Goal: Task Accomplishment & Management: Manage account settings

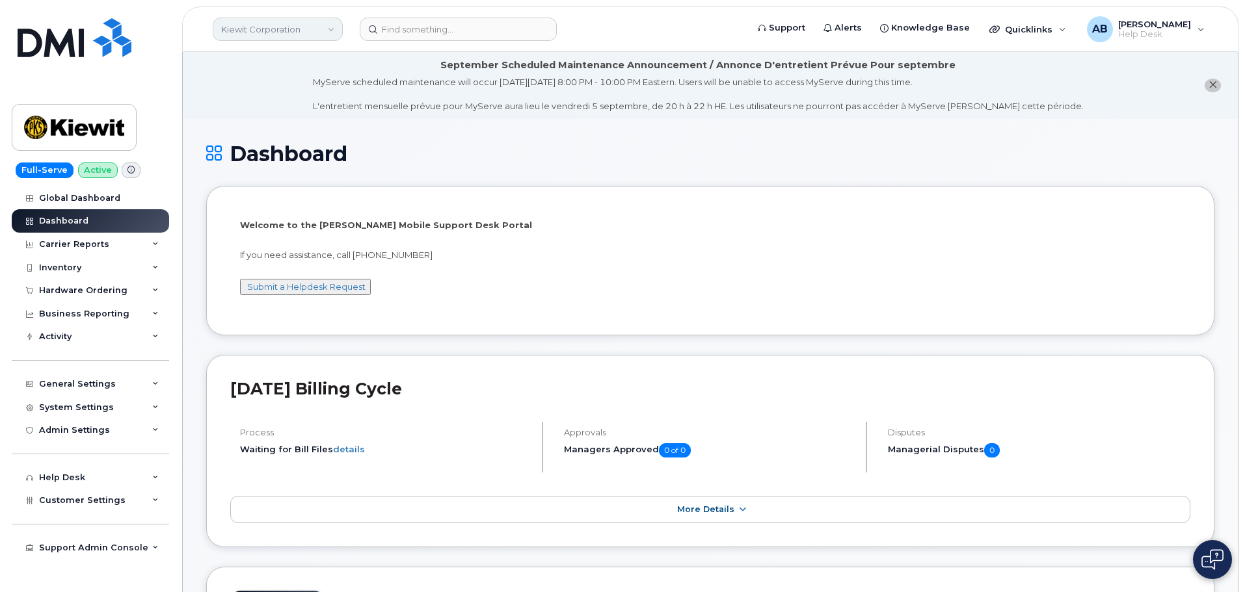
click at [273, 31] on link "Kiewit Corporation" at bounding box center [278, 29] width 130 height 23
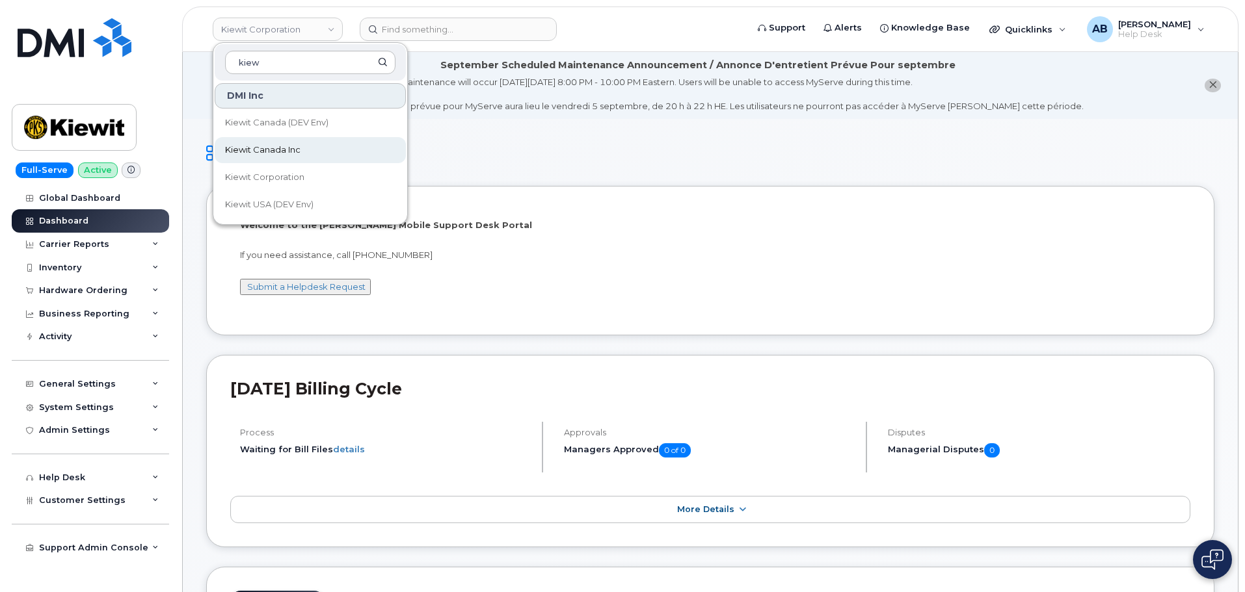
type input "kiew"
click at [259, 143] on link "Kiewit Canada Inc" at bounding box center [310, 150] width 191 height 26
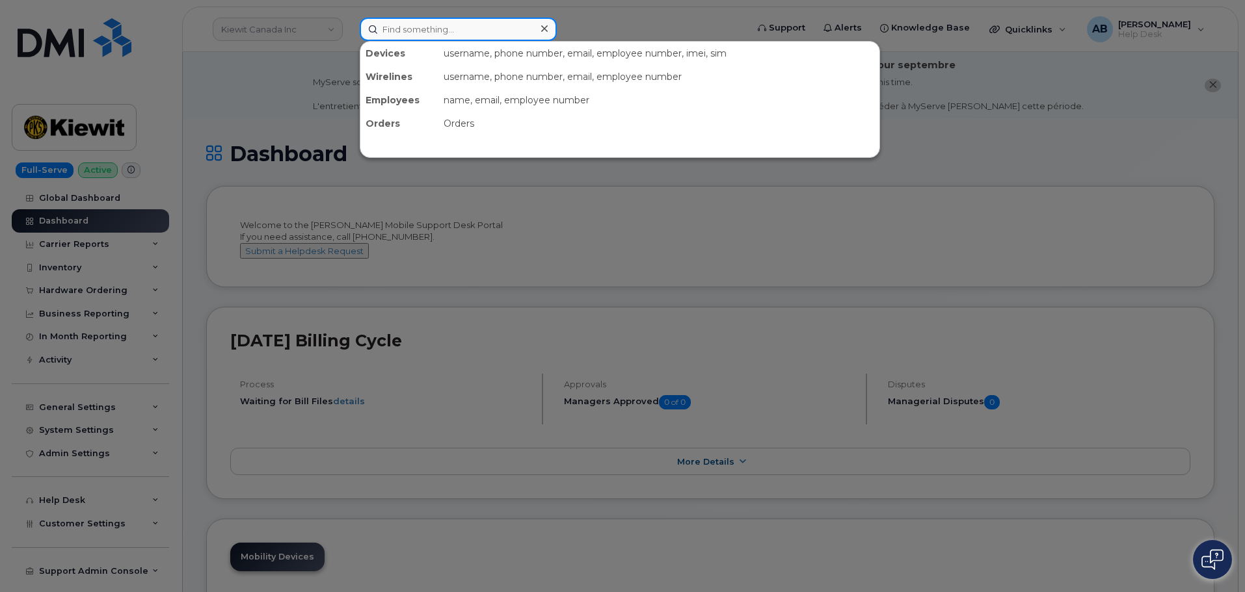
click at [401, 26] on input at bounding box center [458, 29] width 197 height 23
paste input "587-919-5524"
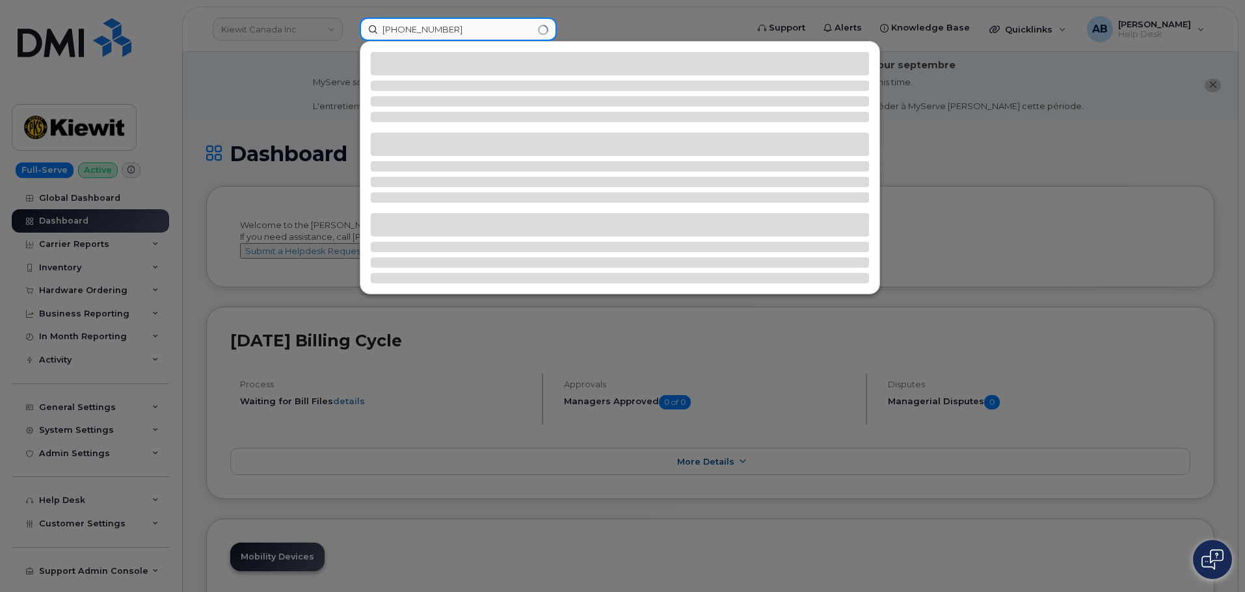
type input "587-919-5524"
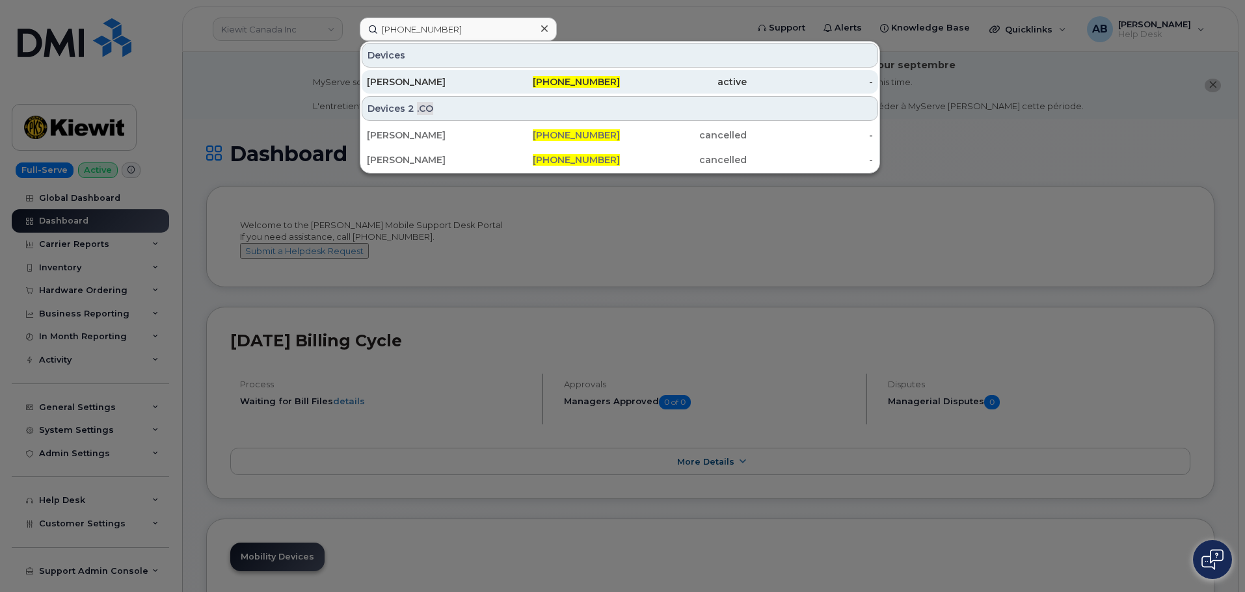
click at [620, 71] on div "587-919-5524" at bounding box center [683, 81] width 127 height 23
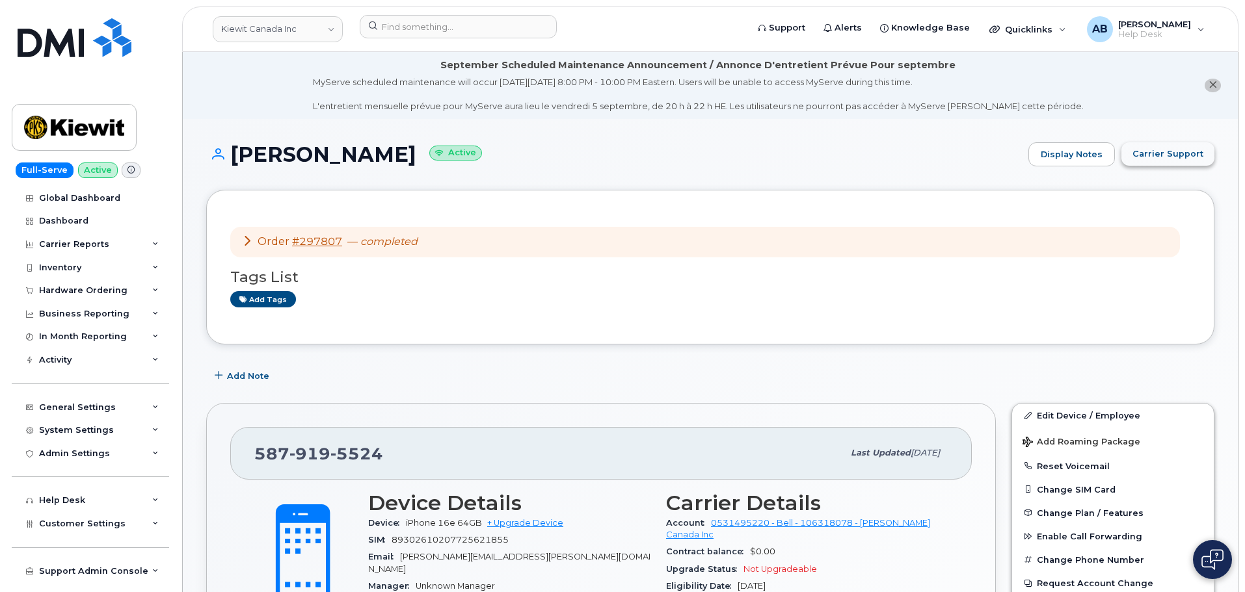
click at [1184, 155] on span "Carrier Support" at bounding box center [1167, 154] width 71 height 12
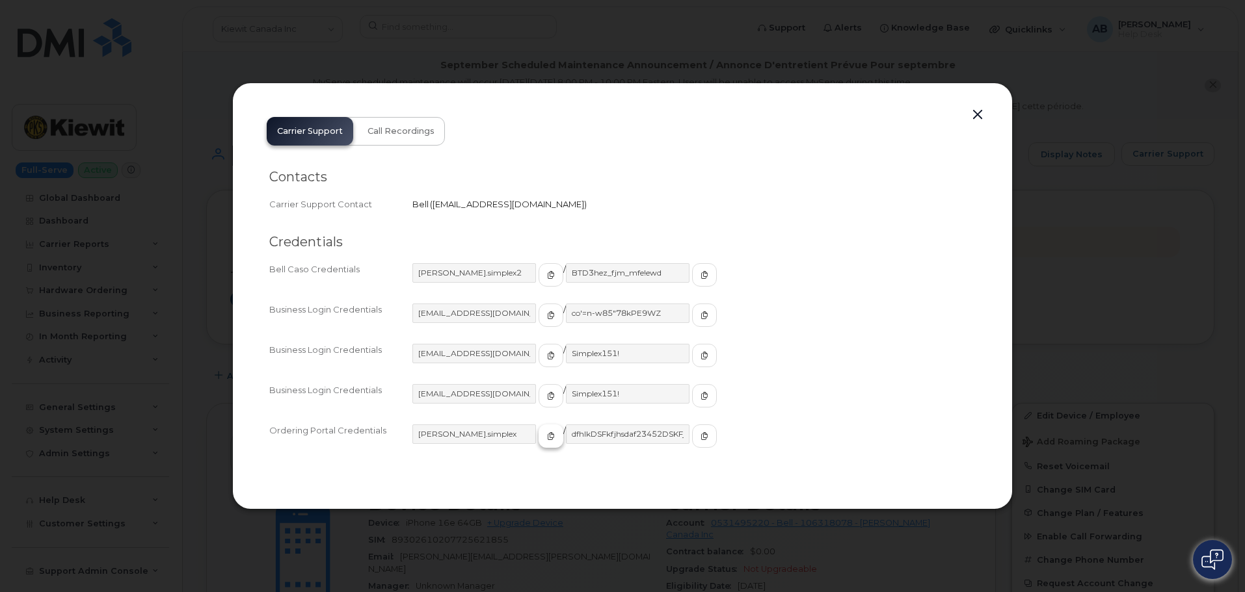
click at [545, 436] on span "button" at bounding box center [551, 437] width 12 height 12
click at [692, 438] on button "button" at bounding box center [704, 436] width 25 height 23
click at [631, 224] on div "Contacts Carrier Support Contact Bell   [EMAIL_ADDRESS][DOMAIN_NAME]" at bounding box center [622, 348] width 706 height 249
click at [975, 111] on button "button" at bounding box center [978, 115] width 20 height 18
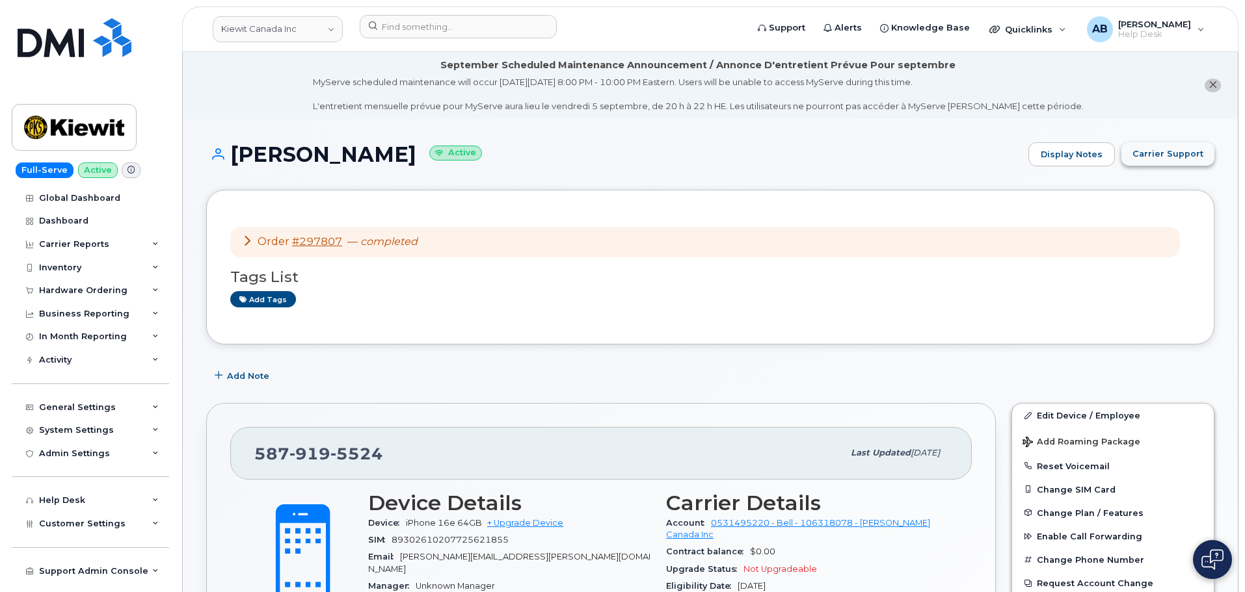
click at [1155, 159] on span "Carrier Support" at bounding box center [1167, 154] width 71 height 12
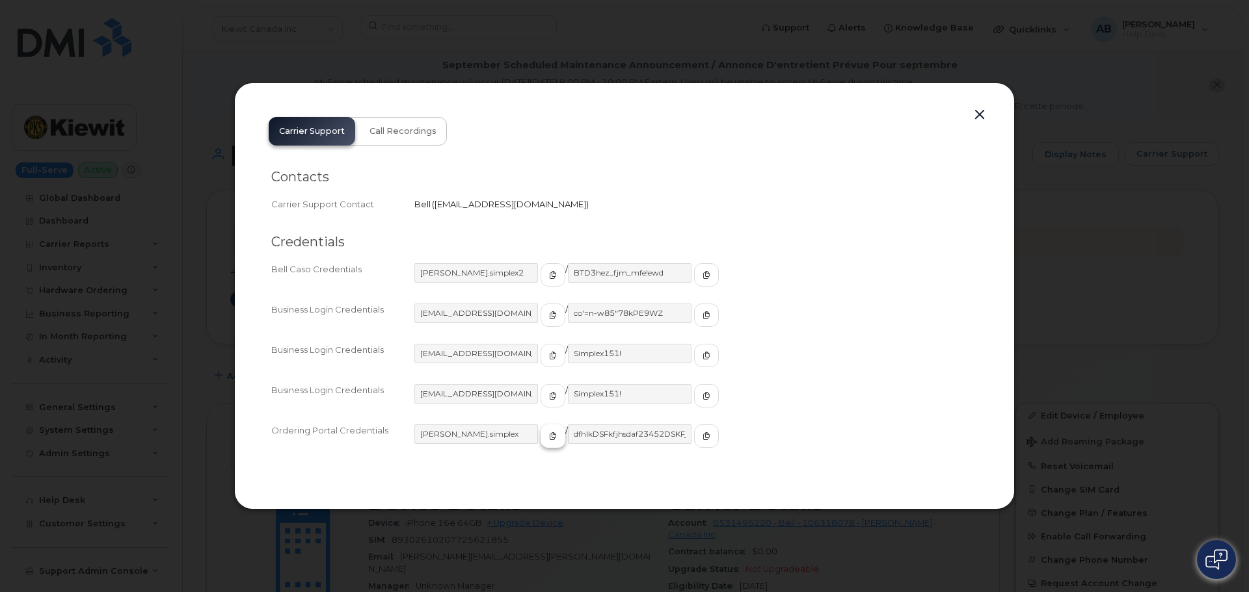
click at [549, 434] on icon "button" at bounding box center [553, 436] width 8 height 8
click at [702, 438] on icon "button" at bounding box center [706, 436] width 8 height 8
click at [978, 115] on button "button" at bounding box center [980, 115] width 20 height 18
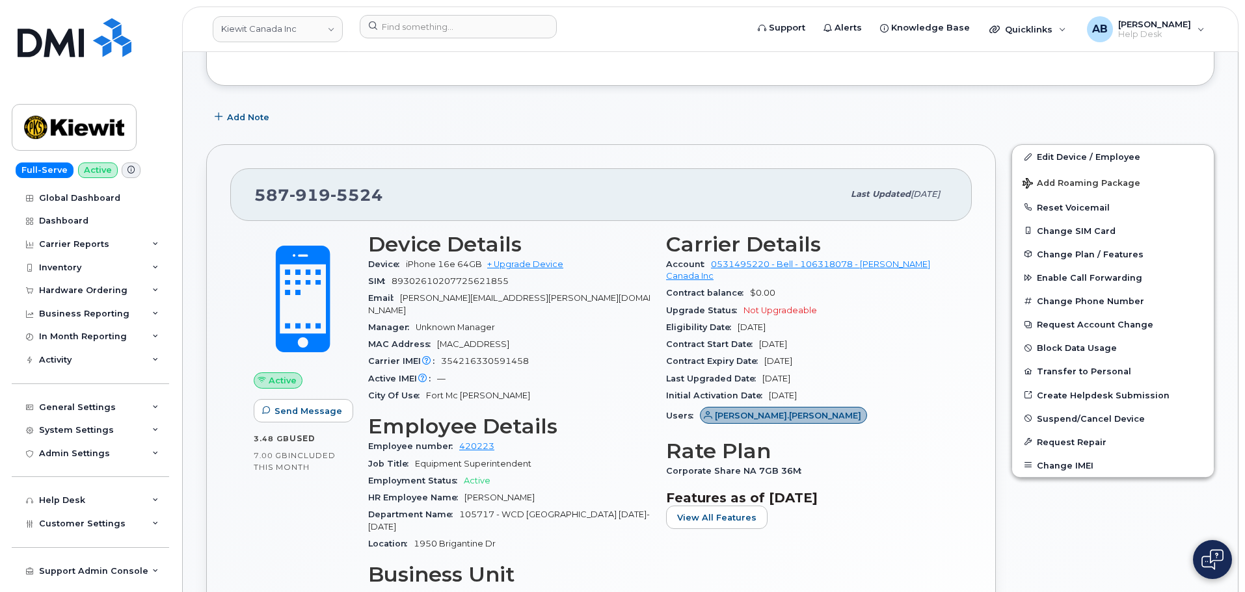
scroll to position [260, 0]
click at [127, 166] on icon at bounding box center [130, 169] width 7 height 7
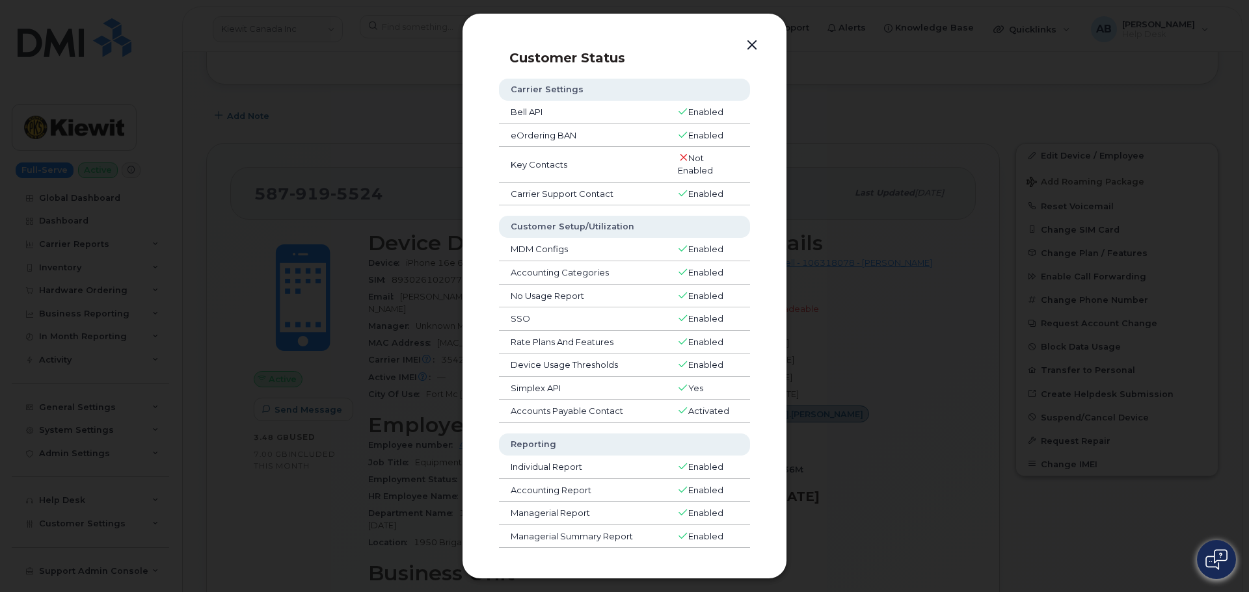
click at [756, 40] on button "button" at bounding box center [752, 45] width 20 height 18
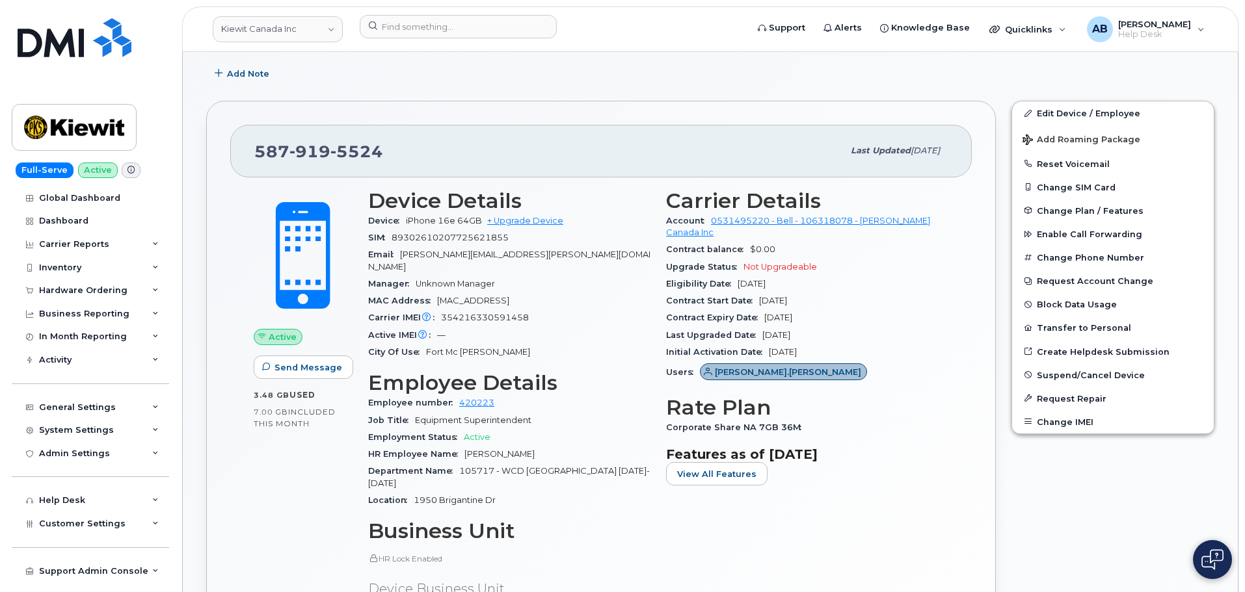
scroll to position [325, 0]
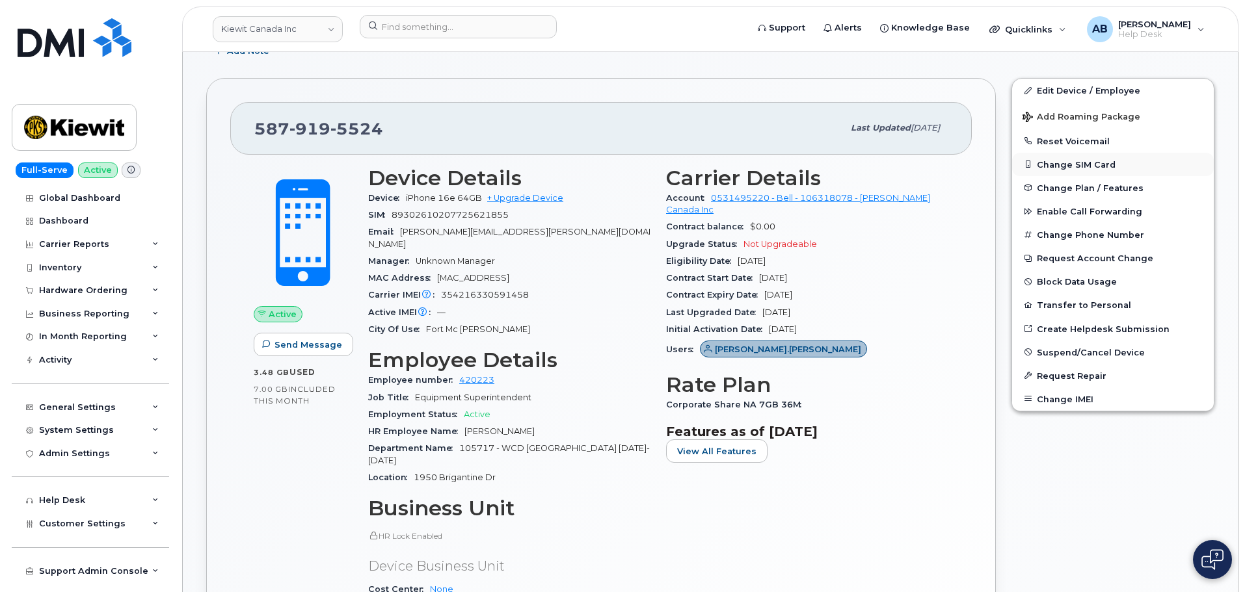
click at [1100, 165] on button "Change SIM Card" at bounding box center [1113, 164] width 202 height 23
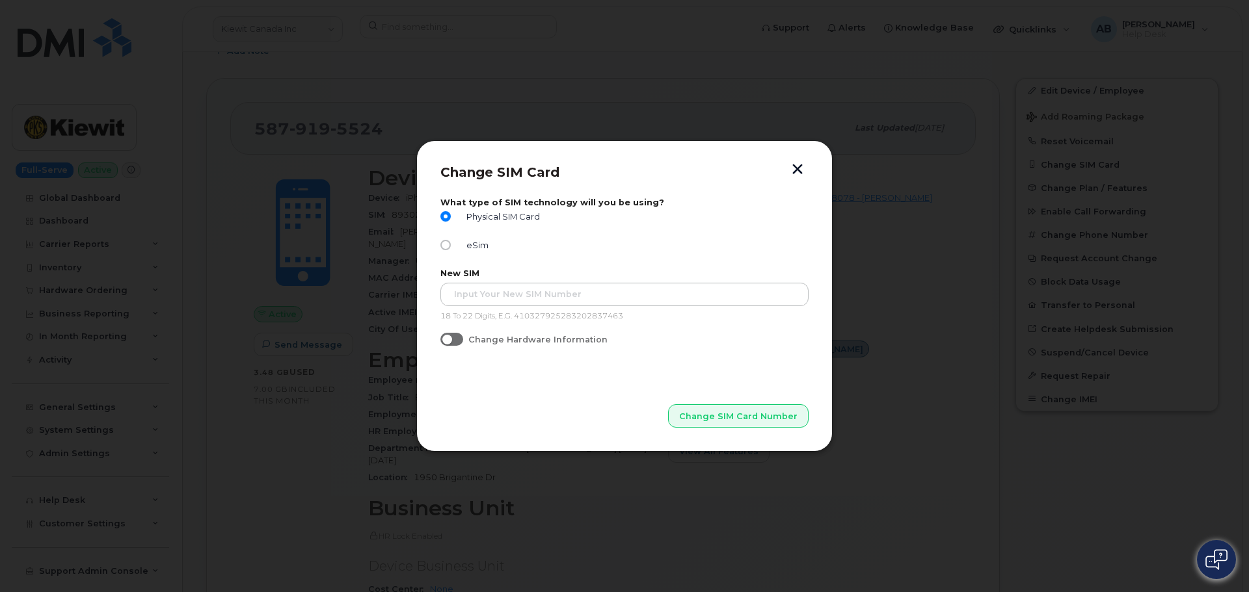
click at [793, 174] on button "button" at bounding box center [798, 171] width 20 height 14
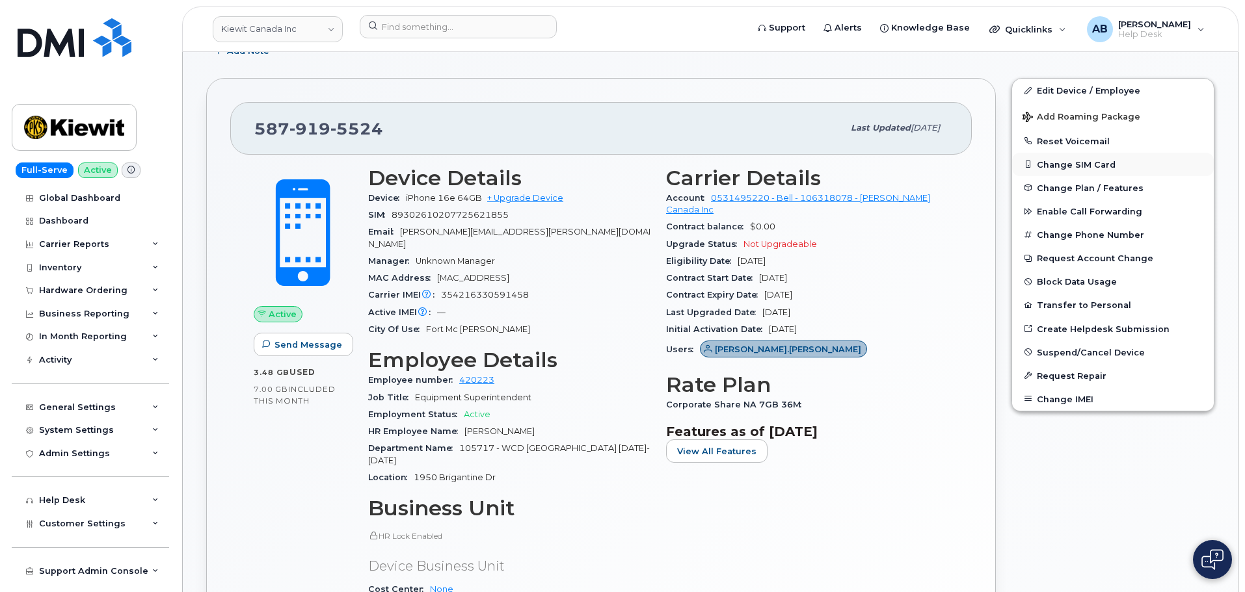
click at [1100, 166] on button "Change SIM Card" at bounding box center [1113, 164] width 202 height 23
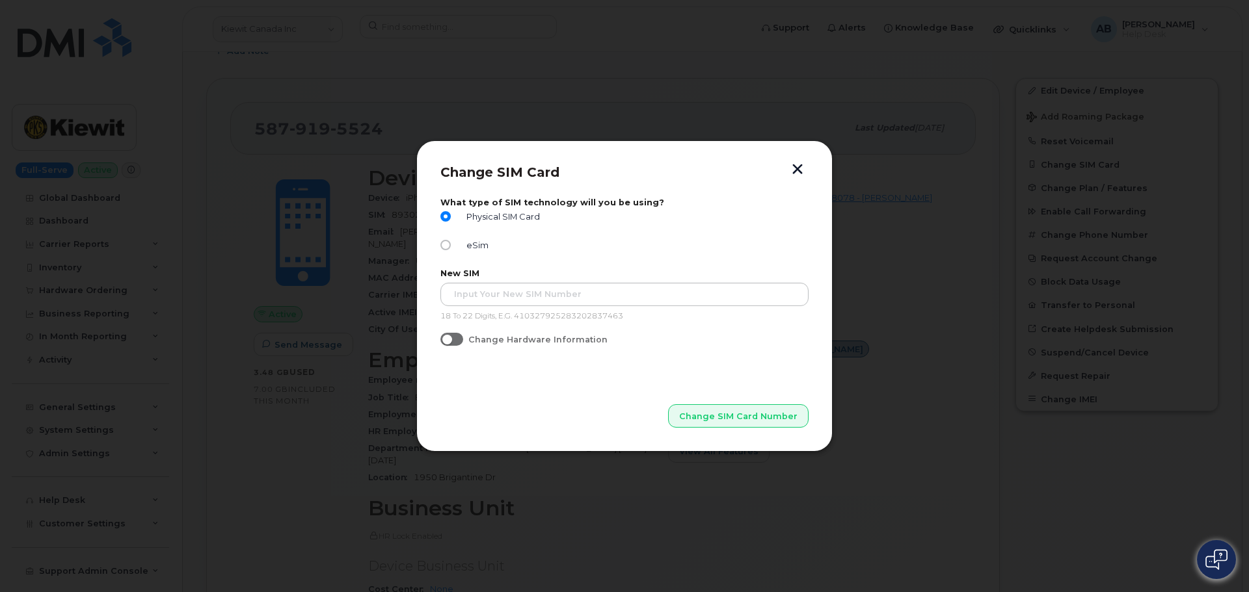
click at [797, 176] on button "button" at bounding box center [798, 171] width 20 height 14
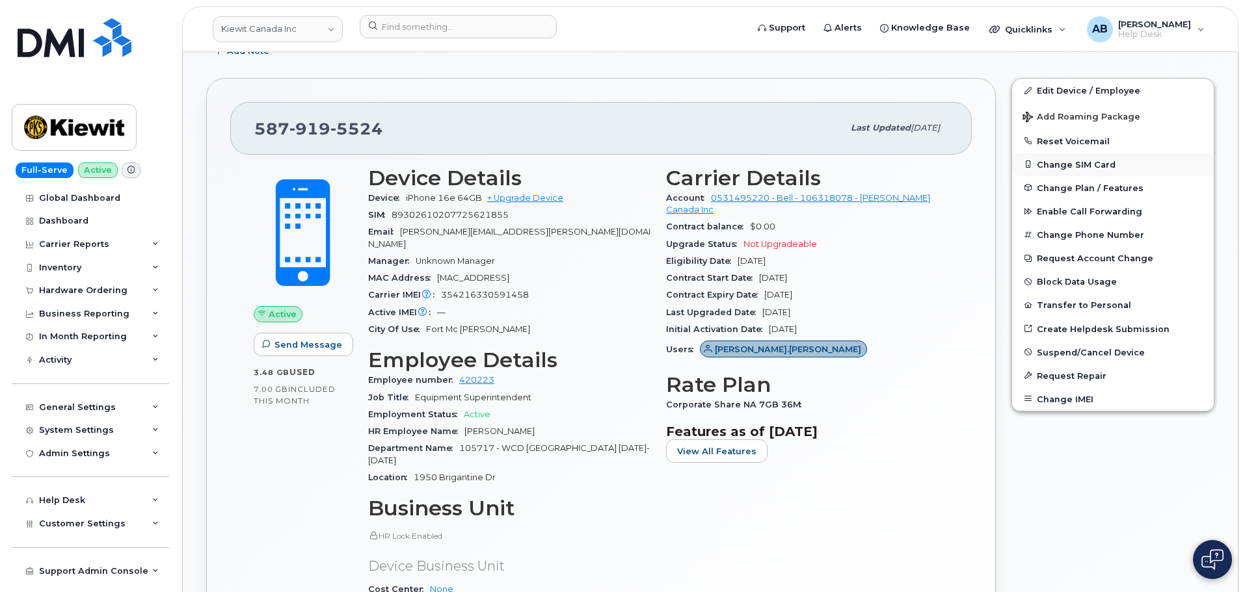
click at [1092, 159] on button "Change SIM Card" at bounding box center [1113, 164] width 202 height 23
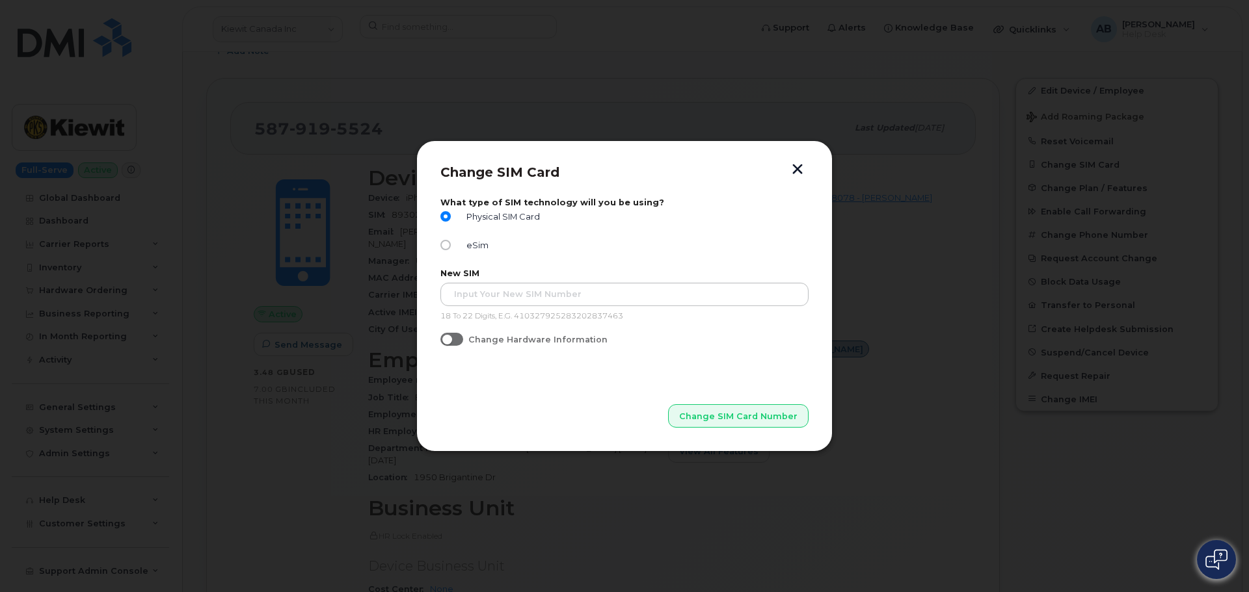
click at [797, 175] on button "button" at bounding box center [798, 171] width 20 height 14
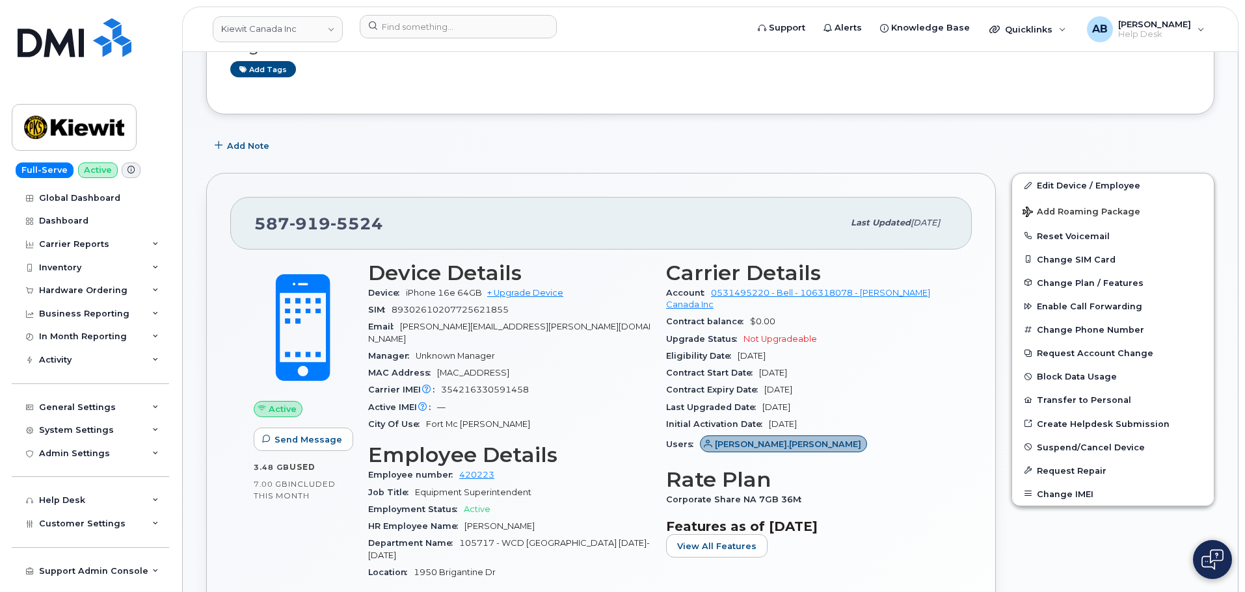
scroll to position [260, 0]
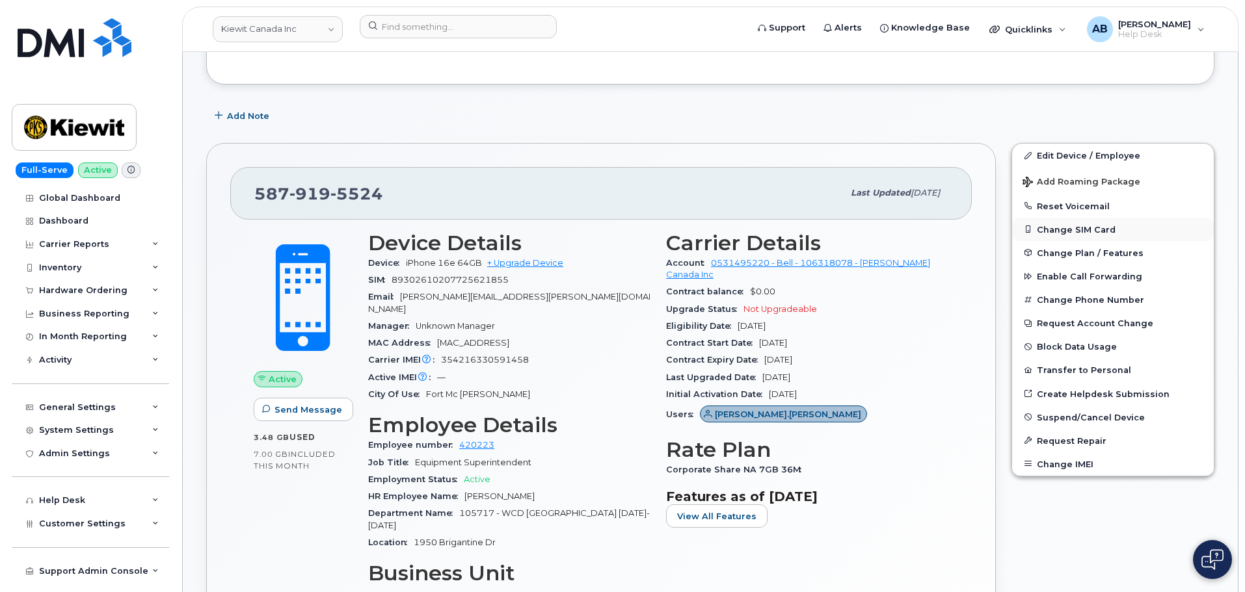
click at [1080, 226] on button "Change SIM Card" at bounding box center [1113, 229] width 202 height 23
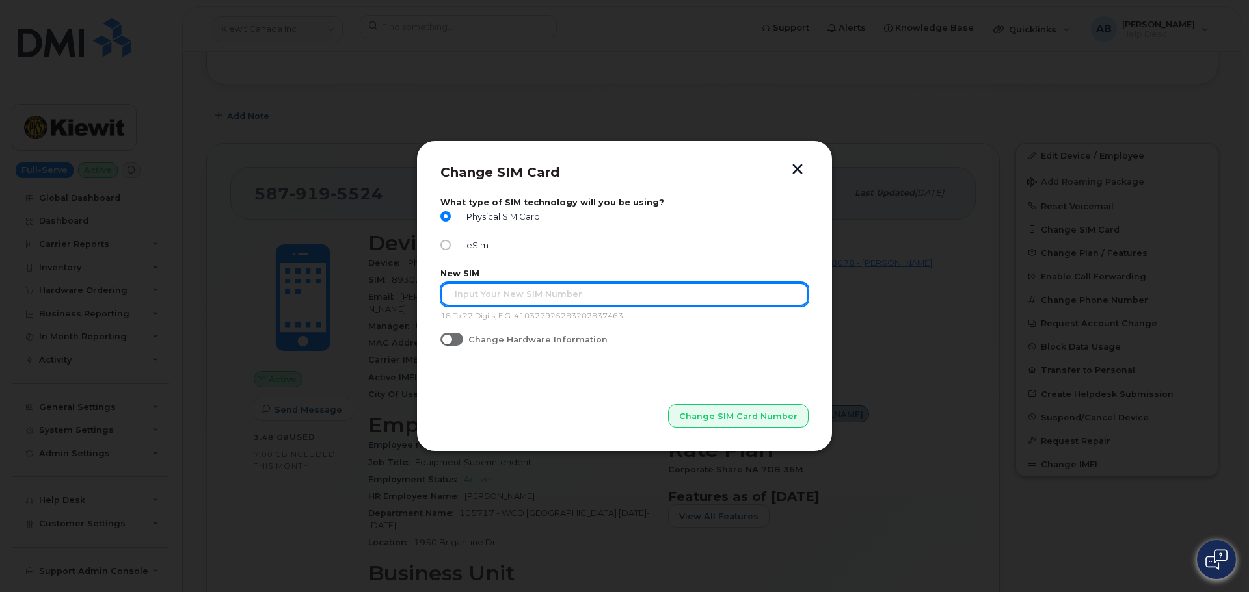
click at [528, 291] on input "text" at bounding box center [624, 294] width 368 height 23
paste input "dfhlkDSFkfjhsdaf23452DSKFjhsdf"
type input "dfhlkDSFkfjhsdaf23452DSKFjhsdf"
drag, startPoint x: 641, startPoint y: 299, endPoint x: 434, endPoint y: 305, distance: 206.3
click at [434, 305] on div "Change SIM Card What type of SIM technology will you be using? Physical SIM Car…" at bounding box center [624, 296] width 416 height 312
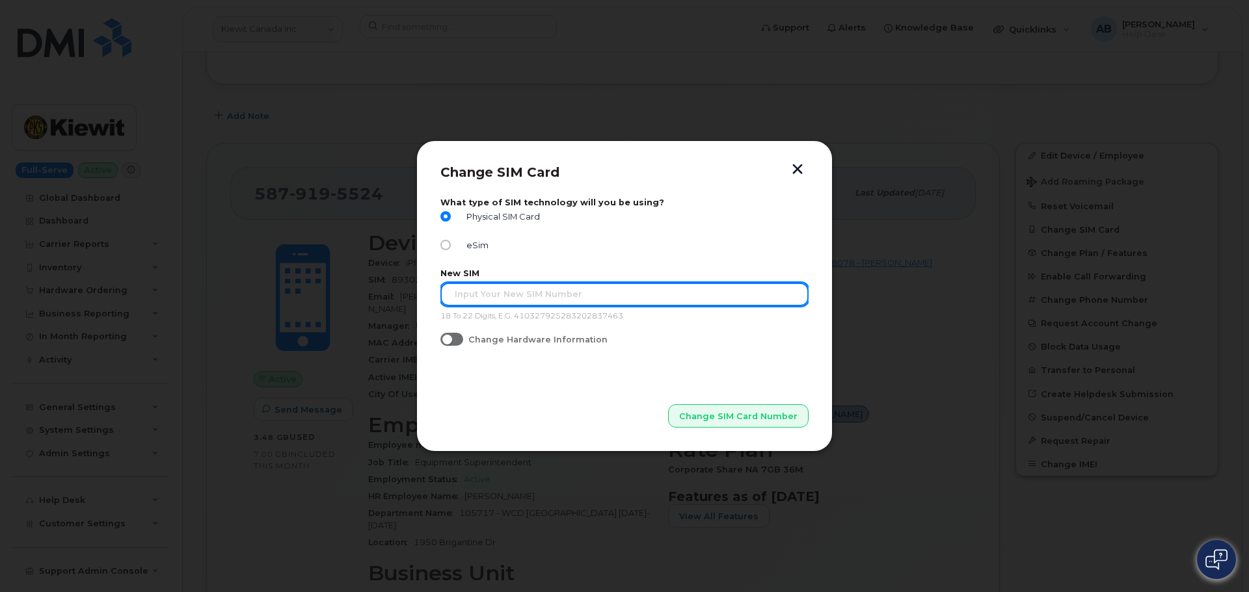
click at [566, 294] on input "text" at bounding box center [624, 294] width 368 height 23
paste input "89302610207725621855"
type input "89302610207725621855"
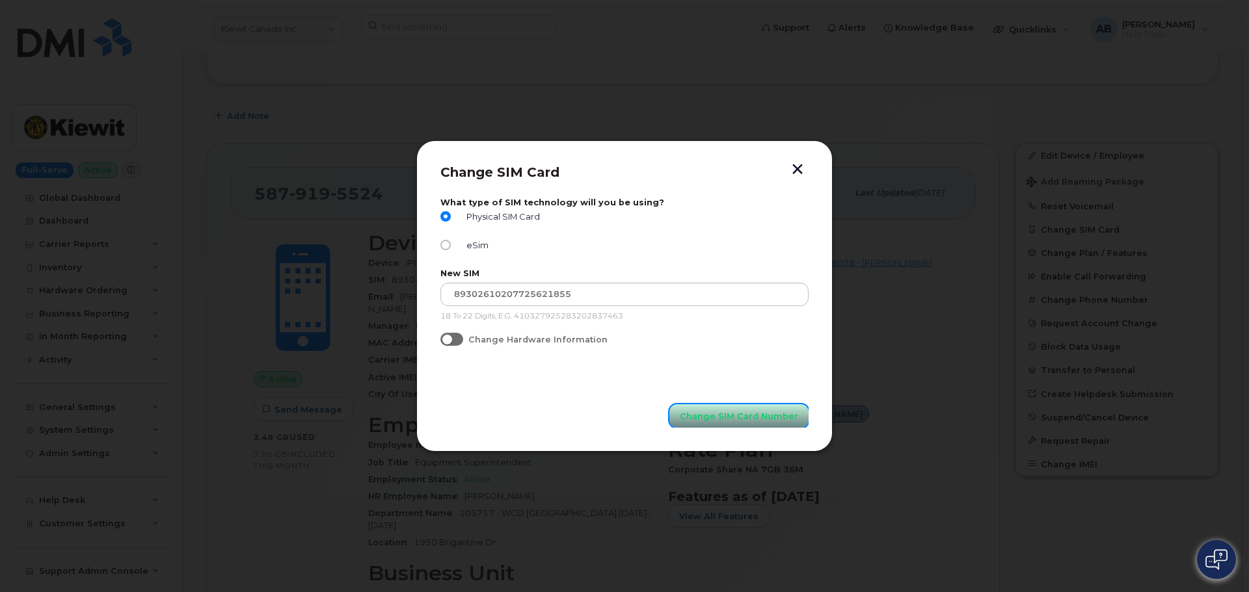
click at [742, 418] on span "Change SIM Card Number" at bounding box center [739, 416] width 118 height 12
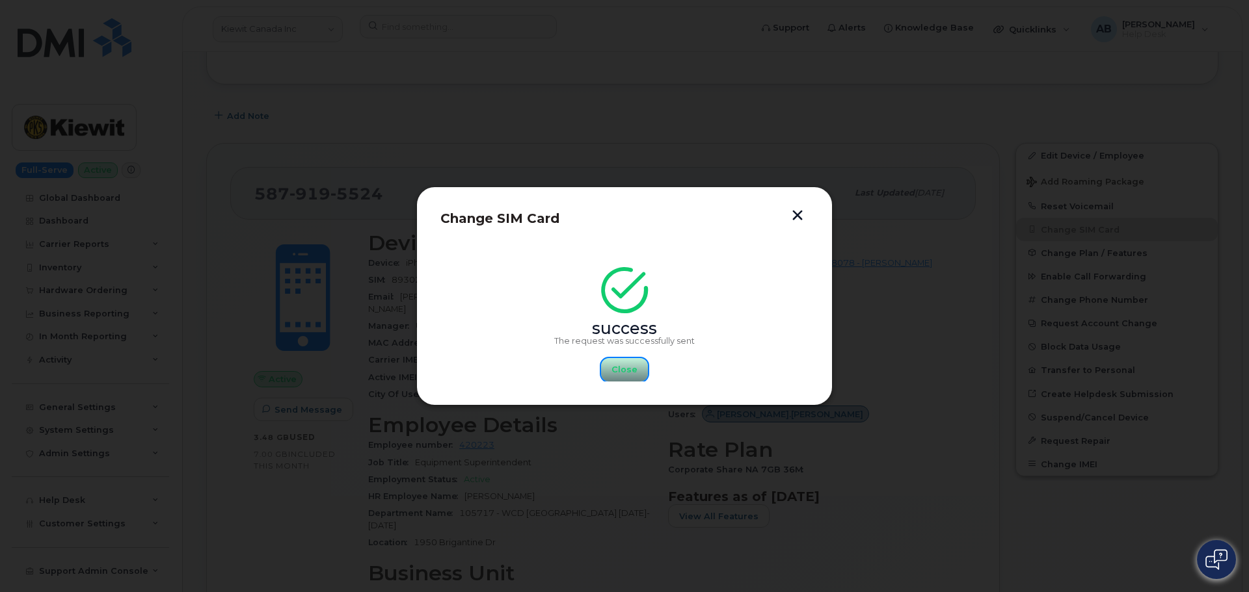
click at [626, 371] on span "Close" at bounding box center [624, 370] width 26 height 12
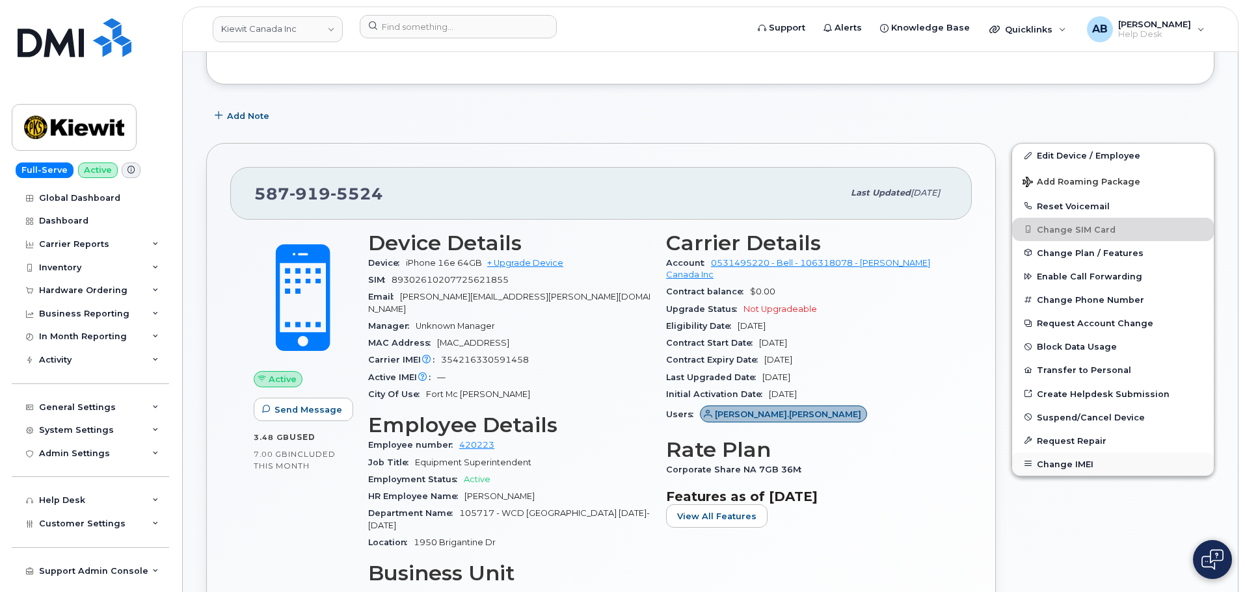
click at [1072, 462] on button "Change IMEI" at bounding box center [1113, 464] width 202 height 23
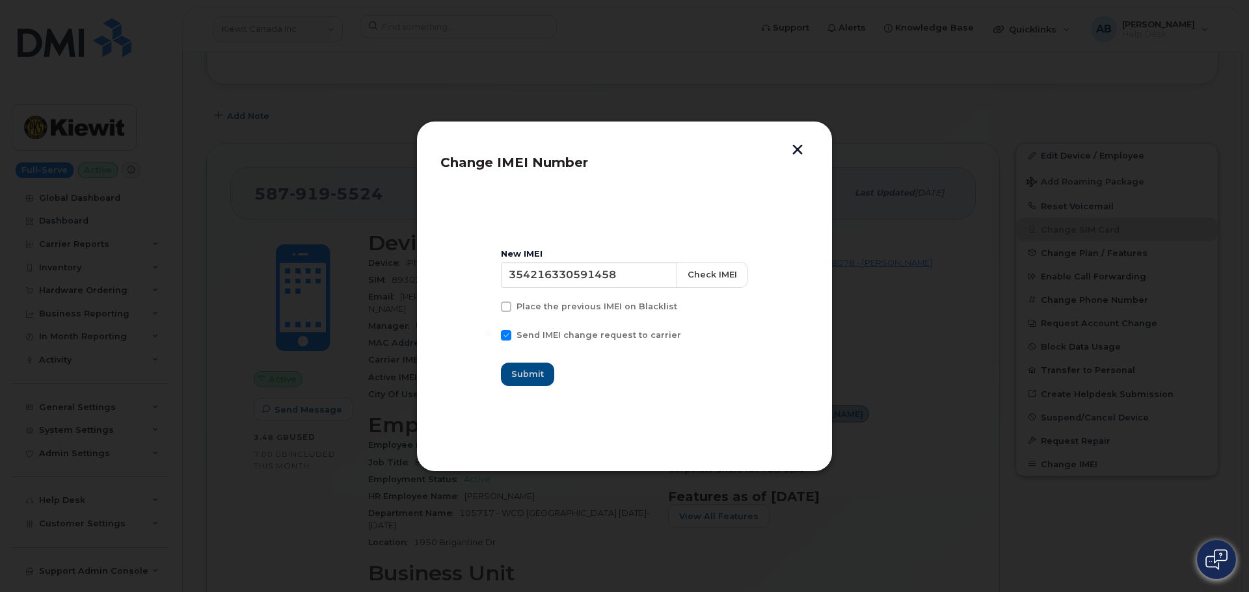
drag, startPoint x: 720, startPoint y: 153, endPoint x: 718, endPoint y: 164, distance: 11.2
click at [718, 164] on header "Change IMEI Number" at bounding box center [624, 166] width 368 height 43
click at [799, 148] on button "button" at bounding box center [798, 151] width 20 height 14
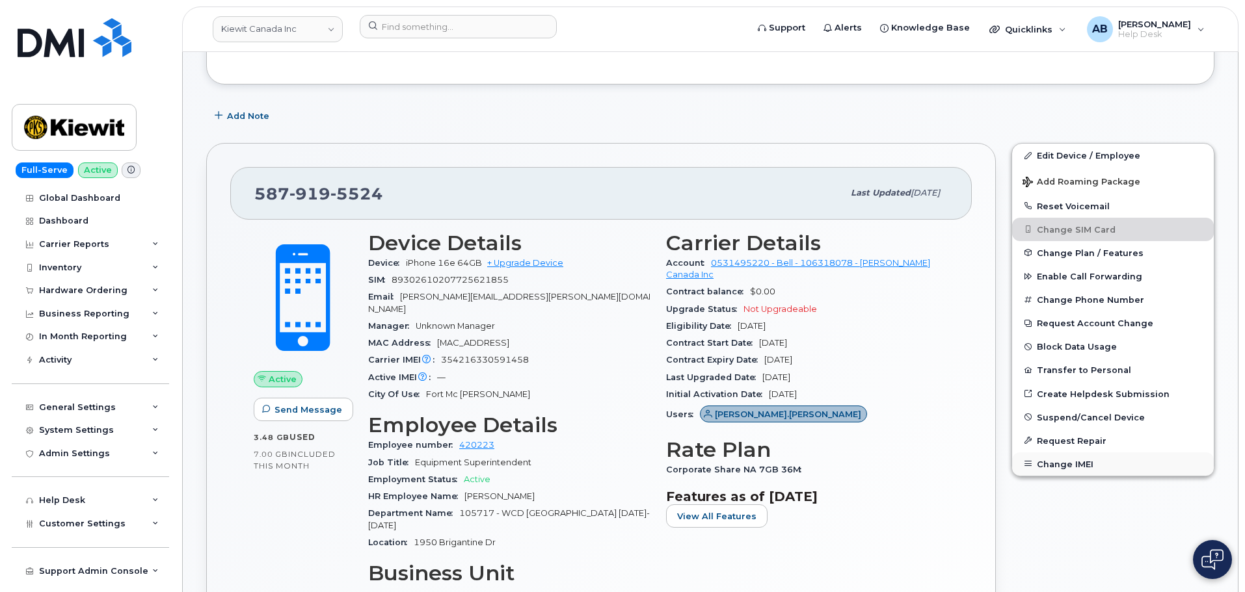
click at [1080, 462] on button "Change IMEI" at bounding box center [1113, 464] width 202 height 23
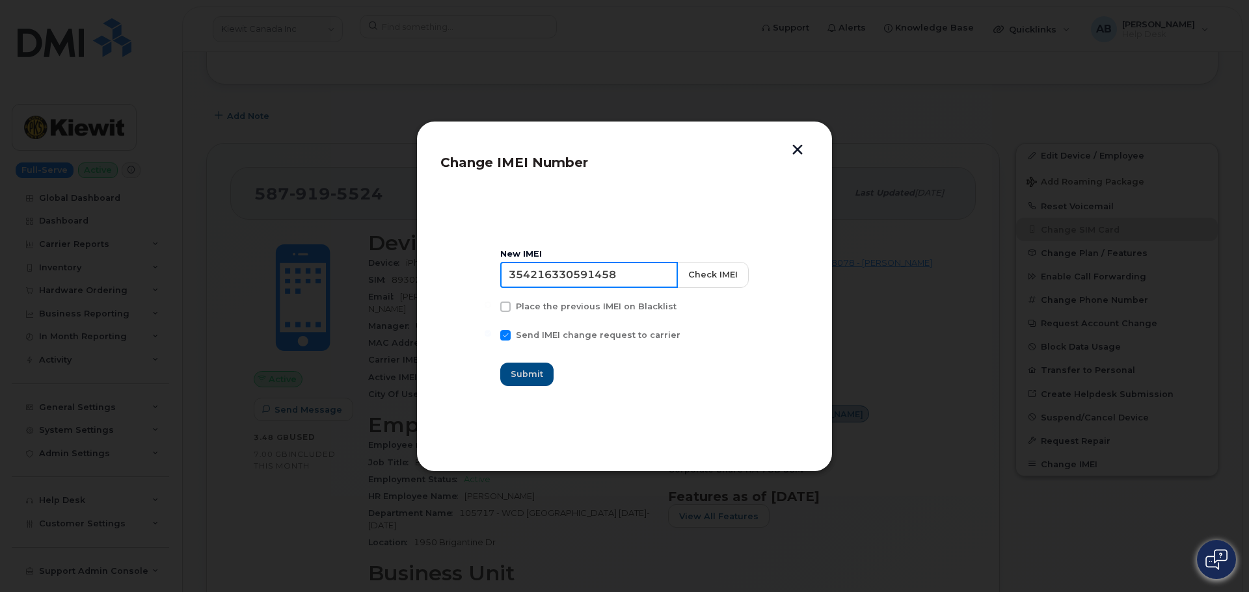
drag, startPoint x: 620, startPoint y: 274, endPoint x: 429, endPoint y: 270, distance: 191.3
click at [429, 270] on div "Change IMEI Number New IMEI [TECHNICAL_ID] Check IMEI Place the previous IMEI o…" at bounding box center [624, 296] width 416 height 351
type input "8"
paste input "354216330692793"
type input "354216330692793"
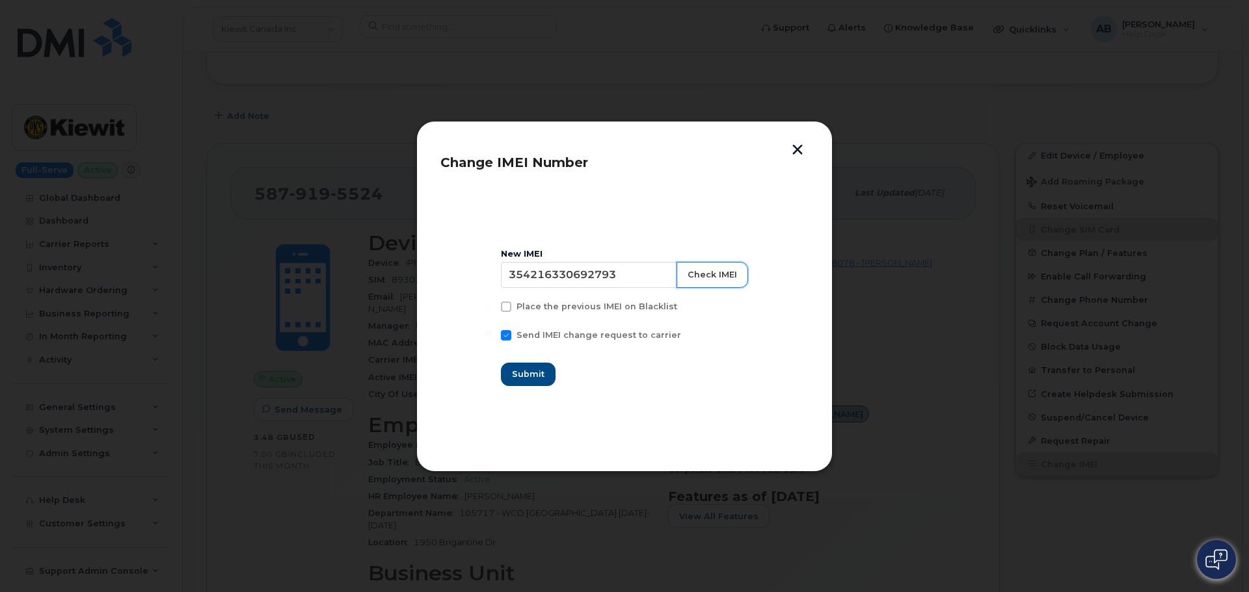
click at [693, 278] on button "Check IMEI" at bounding box center [712, 275] width 72 height 26
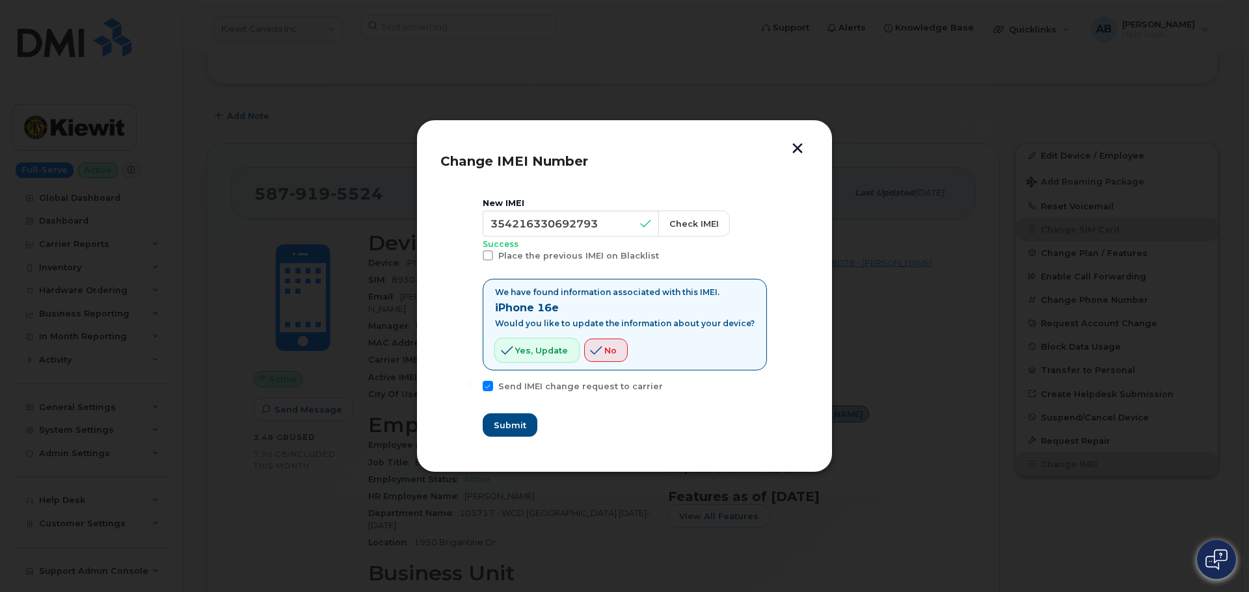
click at [555, 358] on button "Yes, update" at bounding box center [537, 350] width 84 height 23
click at [518, 425] on span "Submit" at bounding box center [509, 425] width 33 height 12
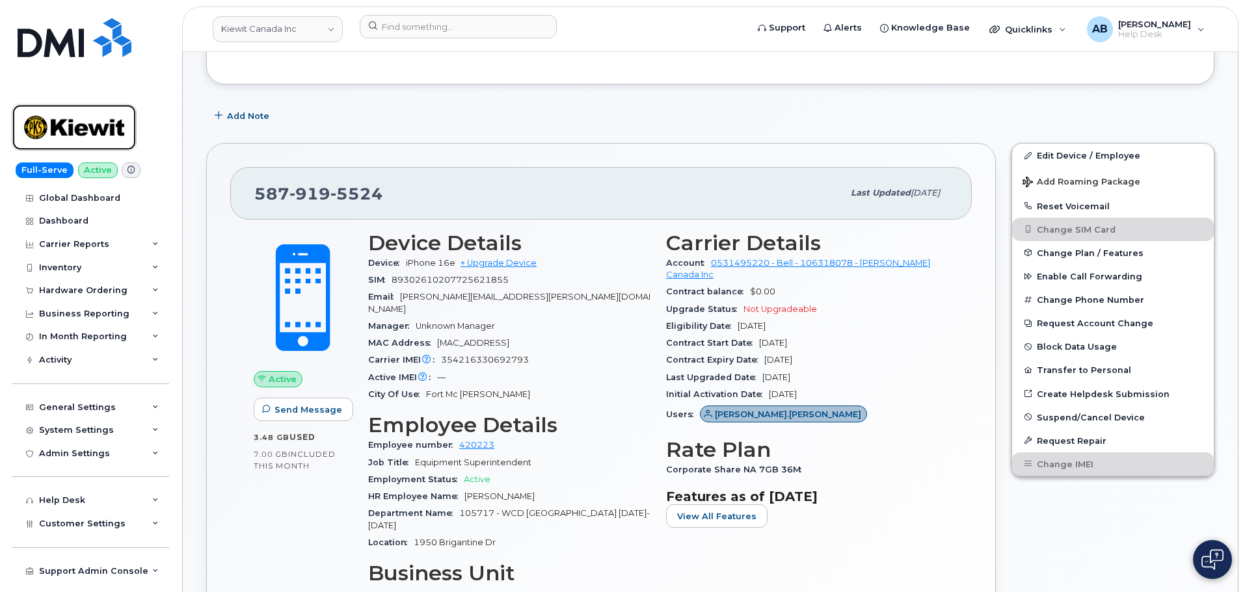
click at [67, 123] on img at bounding box center [74, 128] width 100 height 38
